Goal: Information Seeking & Learning: Learn about a topic

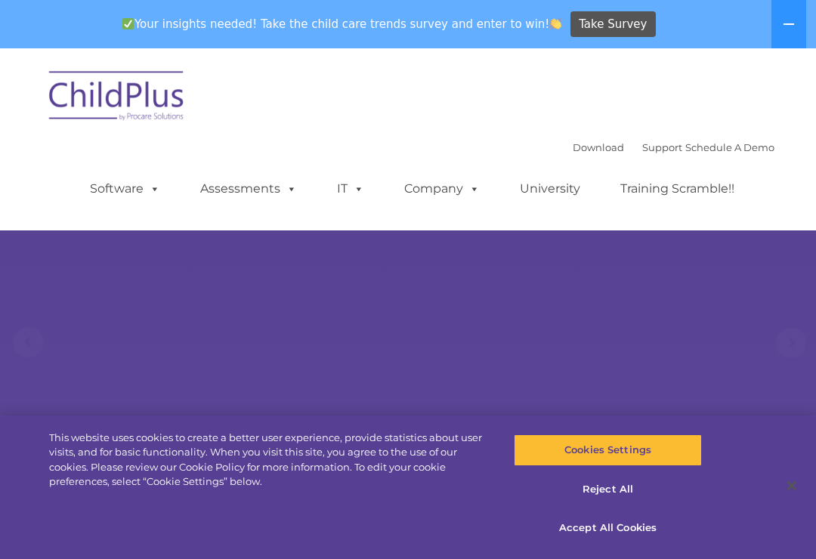
select select "MEDIUM"
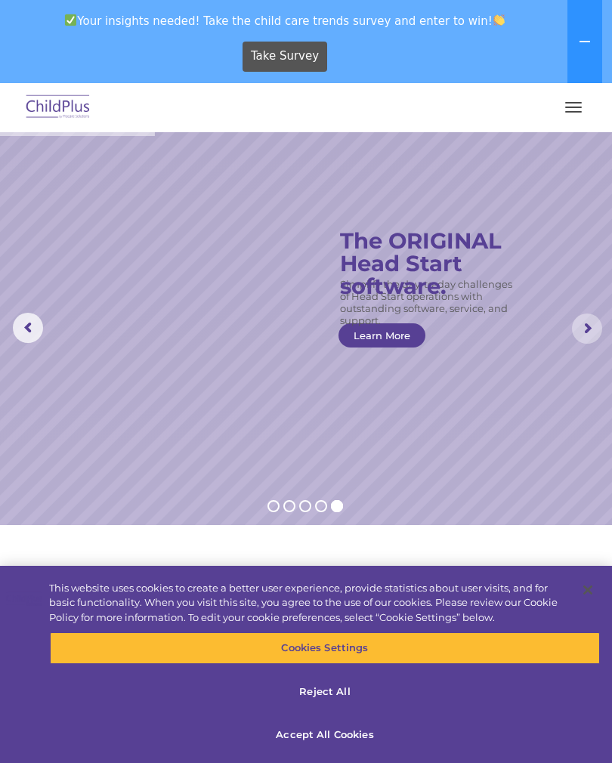
click at [579, 333] on rs-arrow at bounding box center [587, 328] width 30 height 30
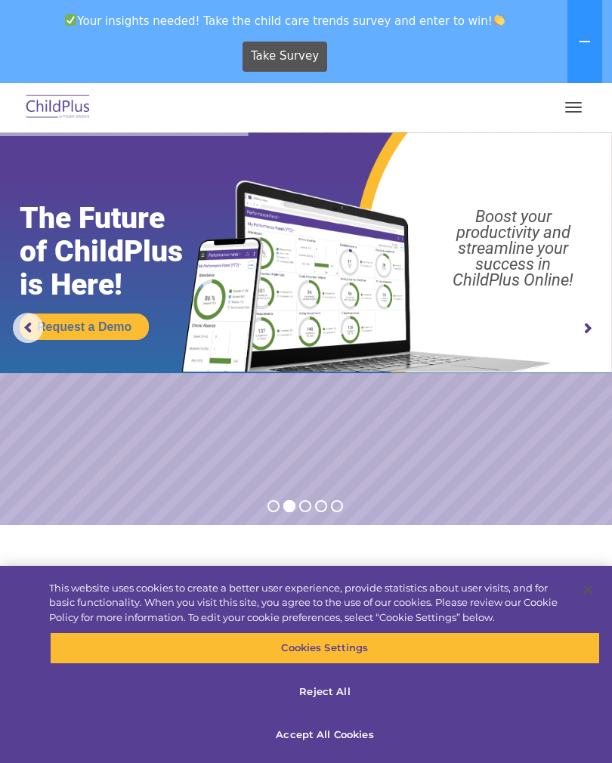
click at [585, 325] on rs-arrow at bounding box center [587, 328] width 30 height 30
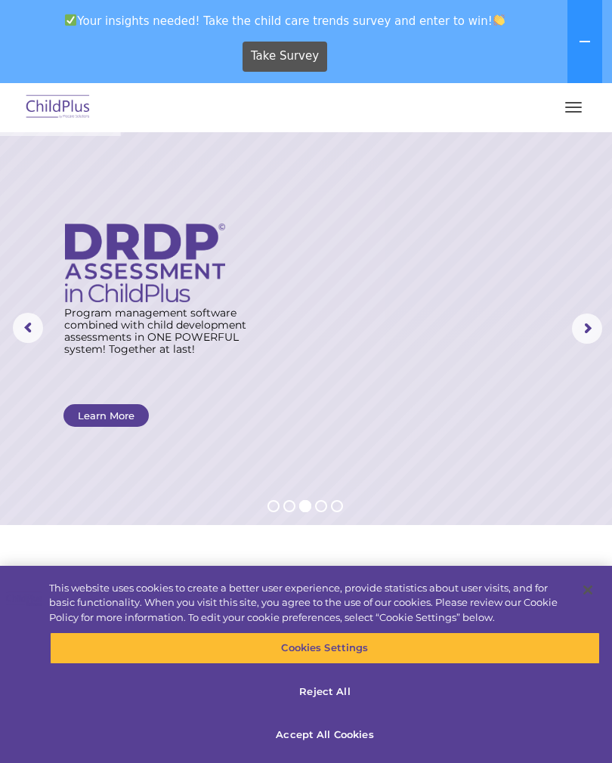
click at [584, 322] on rs-arrow at bounding box center [587, 328] width 30 height 30
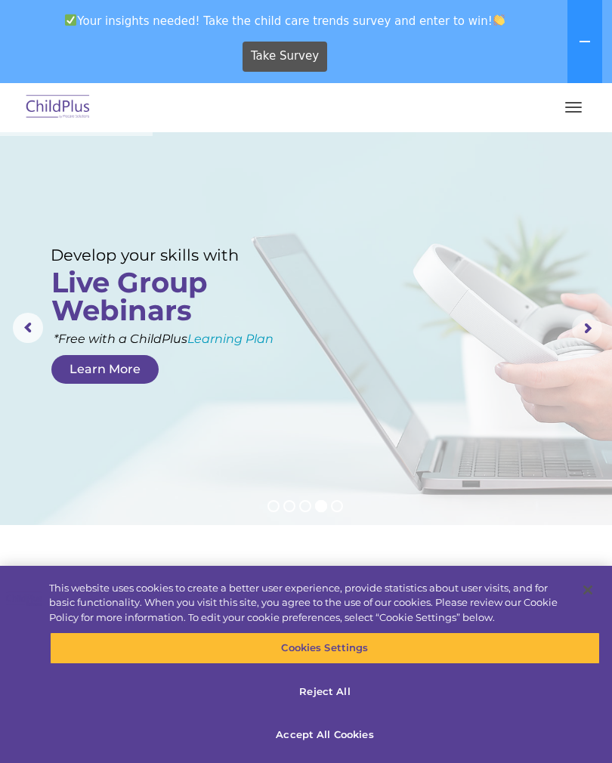
click at [593, 333] on rs-arrow at bounding box center [587, 328] width 30 height 30
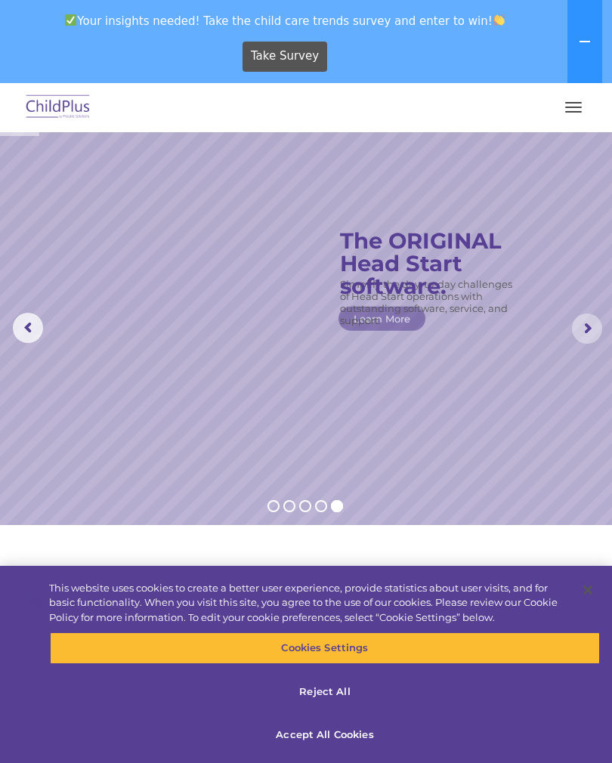
click at [587, 326] on rs-arrow at bounding box center [587, 328] width 30 height 30
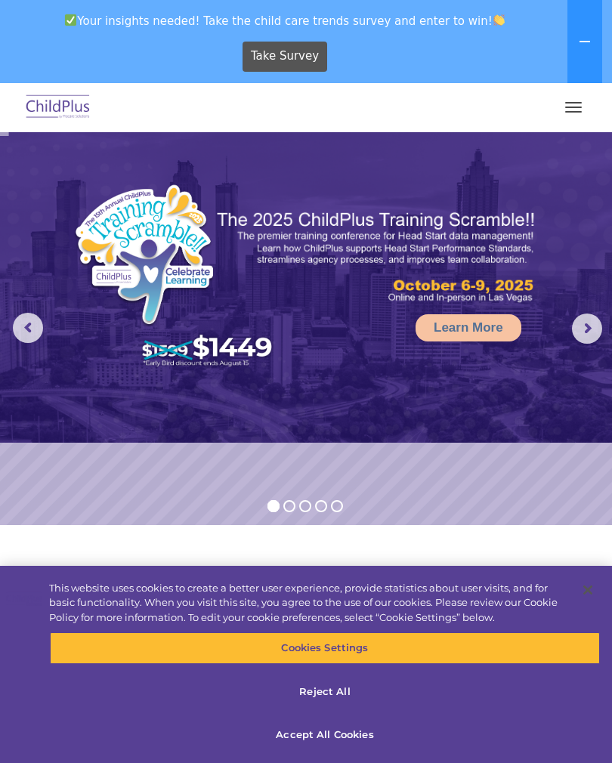
click at [577, 98] on button "button" at bounding box center [573, 107] width 32 height 24
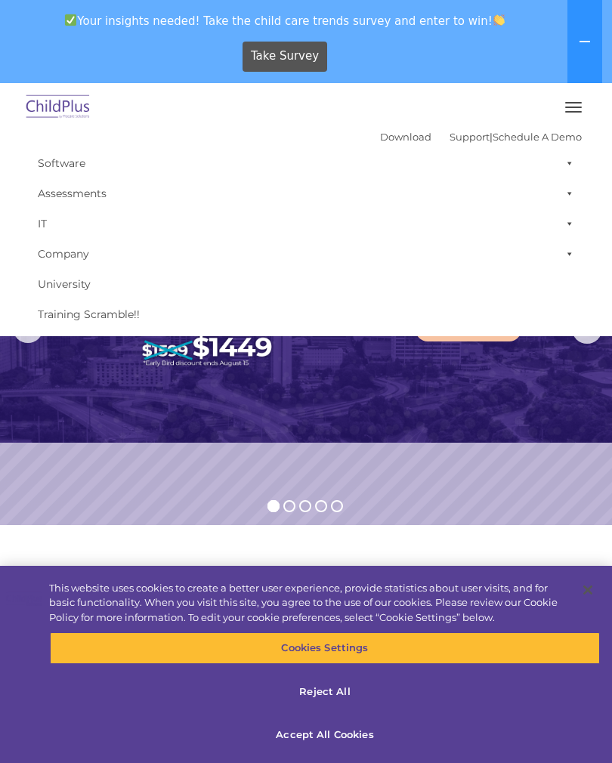
click at [57, 171] on link "Software" at bounding box center [305, 163] width 551 height 30
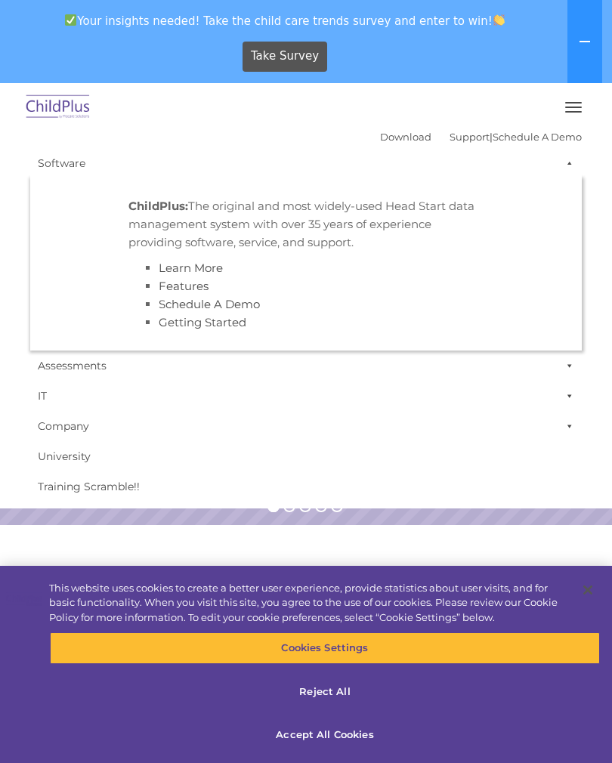
click at [439, 389] on link "IT" at bounding box center [305, 396] width 551 height 30
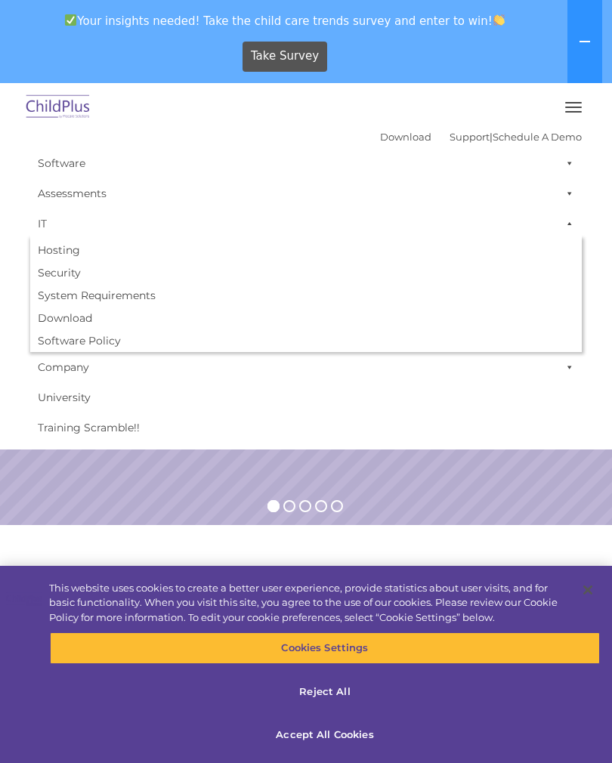
click at [63, 252] on link "Hosting" at bounding box center [305, 250] width 551 height 23
